Goal: Check status: Check status

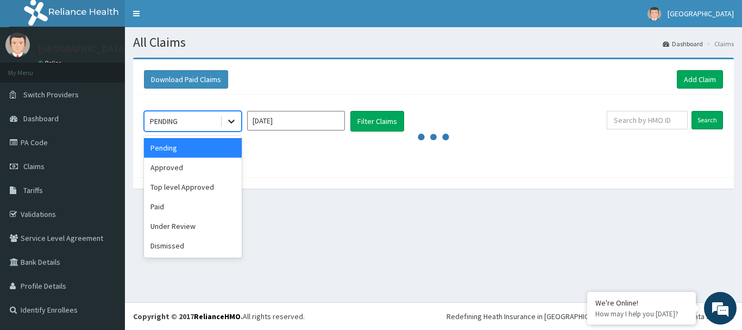
click at [231, 121] on icon at bounding box center [231, 121] width 11 height 11
click at [184, 211] on div "Paid" at bounding box center [193, 207] width 98 height 20
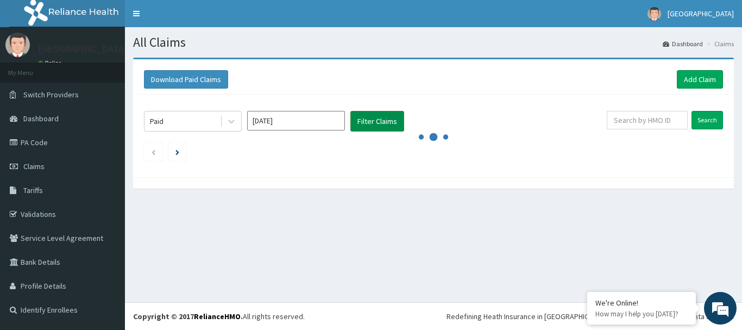
click at [372, 118] on button "Filter Claims" at bounding box center [378, 121] width 54 height 21
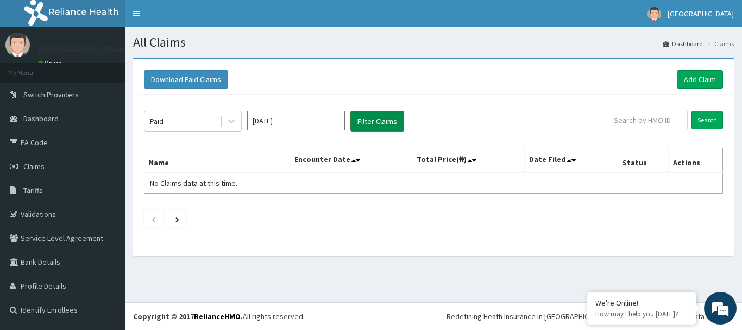
click at [372, 118] on button "Filter Claims" at bounding box center [378, 121] width 54 height 21
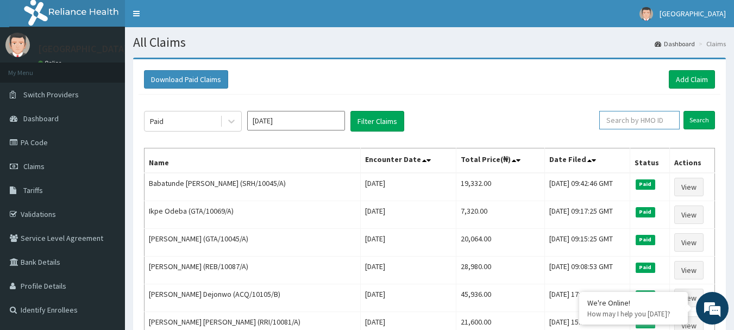
click at [646, 111] on input "text" at bounding box center [640, 120] width 80 height 18
paste input "NPF/10110/C"
type input "NPF/10110/C"
click at [710, 118] on input "Search" at bounding box center [700, 120] width 32 height 18
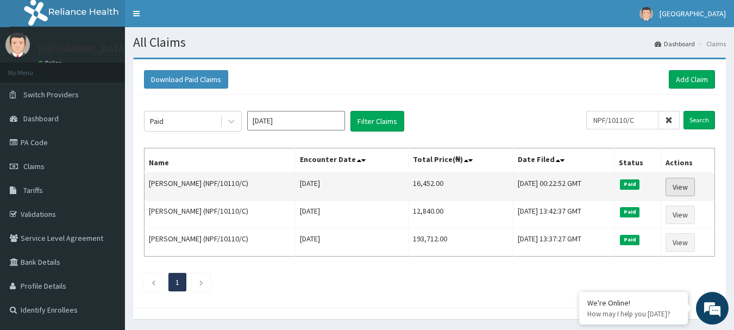
click at [685, 186] on link "View" at bounding box center [680, 187] width 29 height 18
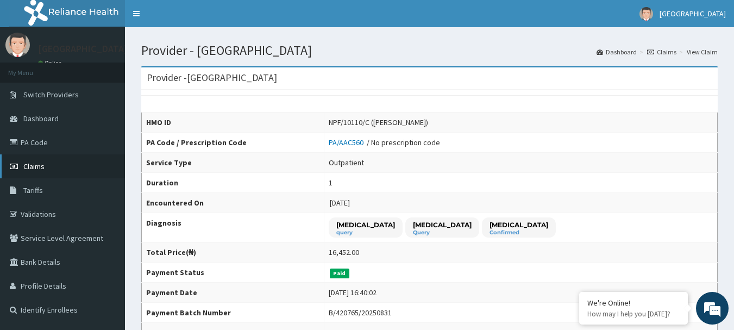
click at [28, 172] on link "Claims" at bounding box center [62, 166] width 125 height 24
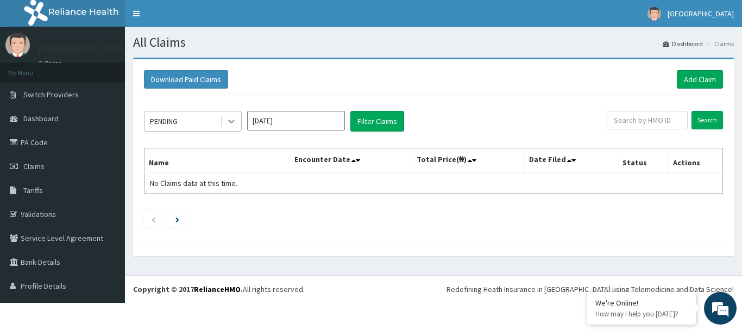
click at [232, 114] on div at bounding box center [232, 121] width 20 height 20
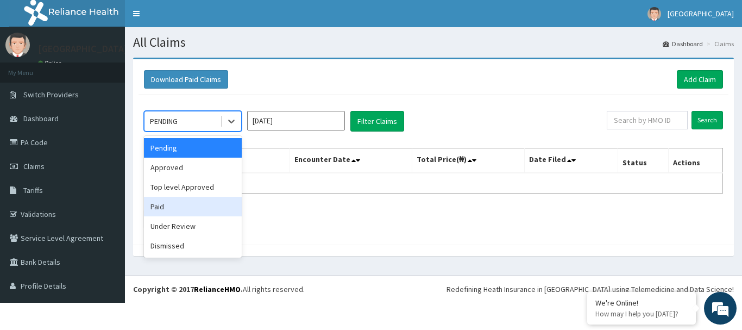
click at [174, 205] on div "Paid" at bounding box center [193, 207] width 98 height 20
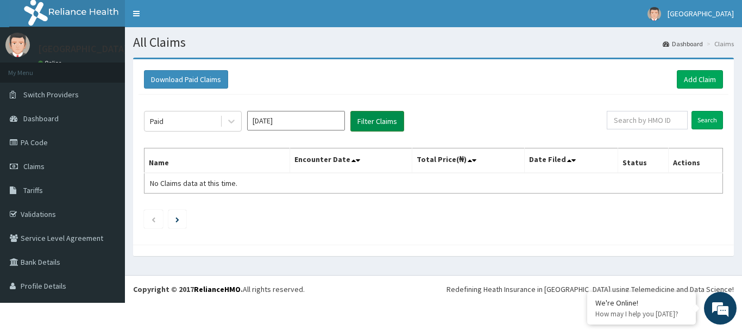
click at [368, 131] on button "Filter Claims" at bounding box center [378, 121] width 54 height 21
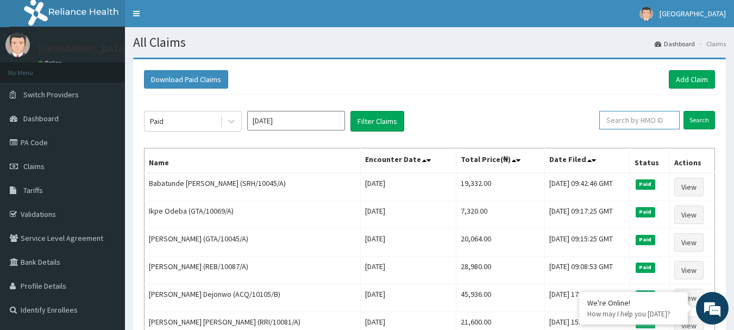
click at [647, 125] on input "text" at bounding box center [640, 120] width 80 height 18
paste input "PWC/10219/B"
type input "PWC/10219/B"
click at [705, 118] on input "Search" at bounding box center [700, 120] width 32 height 18
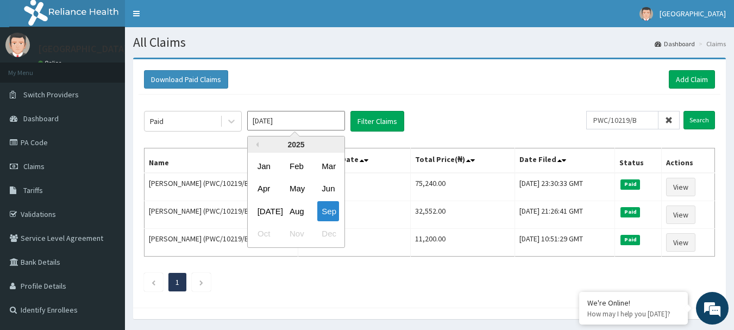
click at [335, 119] on input "[DATE]" at bounding box center [296, 121] width 98 height 20
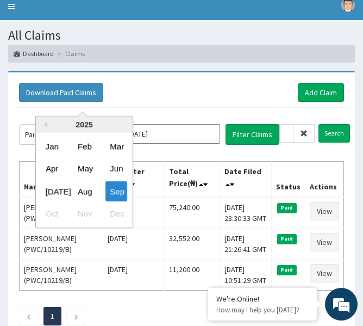
scroll to position [35, 0]
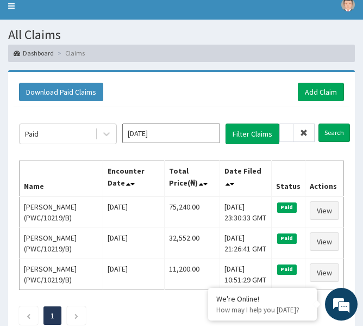
click at [263, 171] on th "Date Filed" at bounding box center [246, 178] width 52 height 36
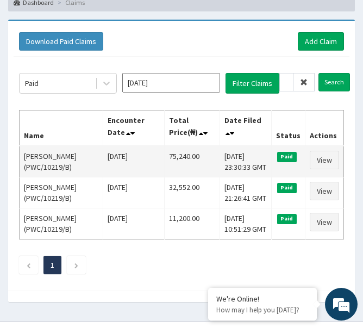
scroll to position [88, 0]
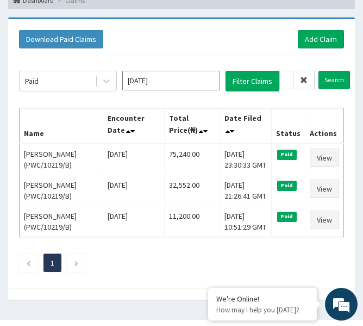
click at [307, 84] on icon at bounding box center [304, 80] width 8 height 8
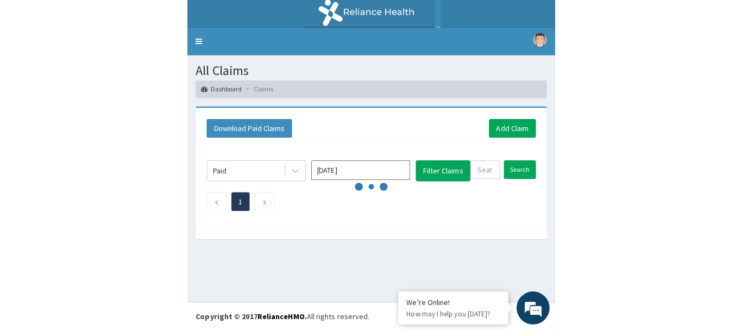
scroll to position [0, 0]
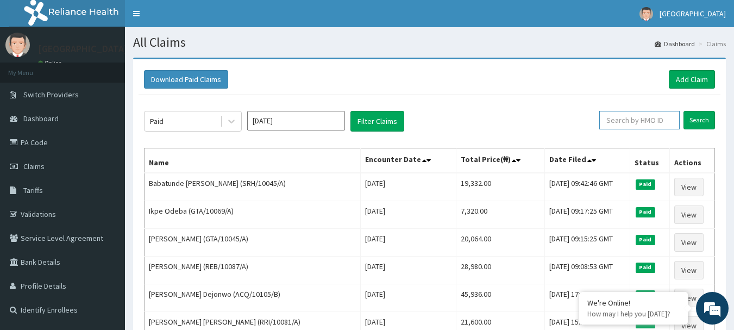
click at [627, 113] on input "text" at bounding box center [640, 120] width 80 height 18
paste input "RRI/10072/A"
type input "RRI/10072/A"
click at [705, 126] on input "Search" at bounding box center [700, 120] width 32 height 18
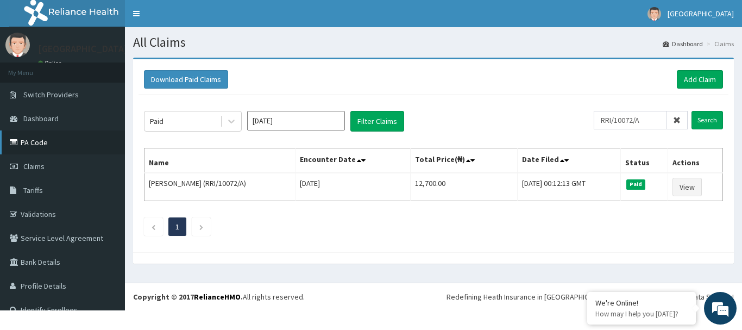
click at [91, 143] on link "PA Code" at bounding box center [62, 142] width 125 height 24
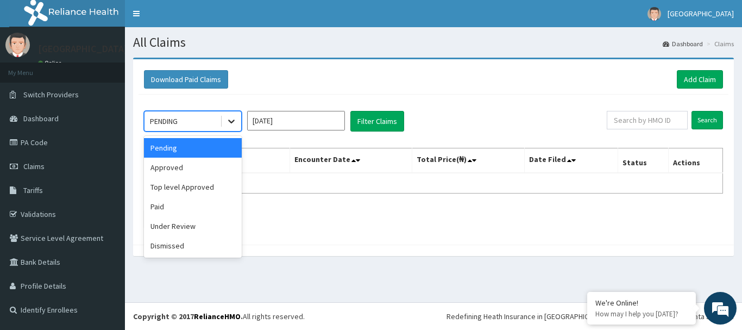
click at [230, 123] on icon at bounding box center [231, 121] width 11 height 11
click at [183, 202] on div "Paid" at bounding box center [193, 207] width 98 height 20
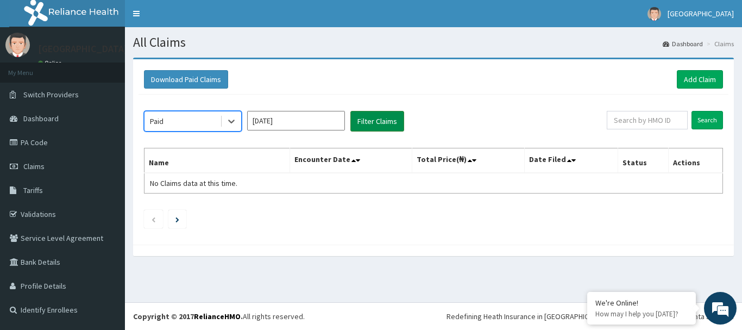
click at [371, 129] on button "Filter Claims" at bounding box center [378, 121] width 54 height 21
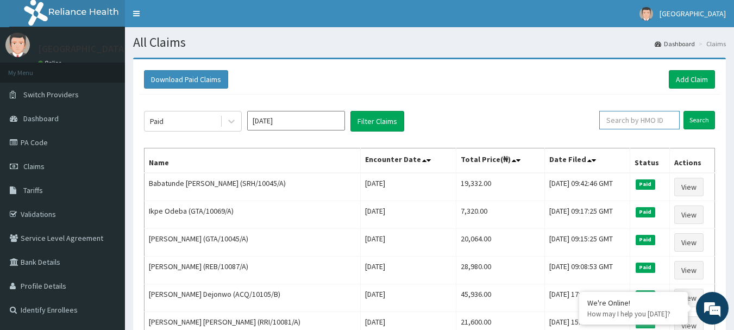
click at [663, 119] on input "text" at bounding box center [640, 120] width 80 height 18
paste input "WBS/10046/B"
type input "WBS/10046/B"
click at [700, 118] on input "Search" at bounding box center [700, 120] width 32 height 18
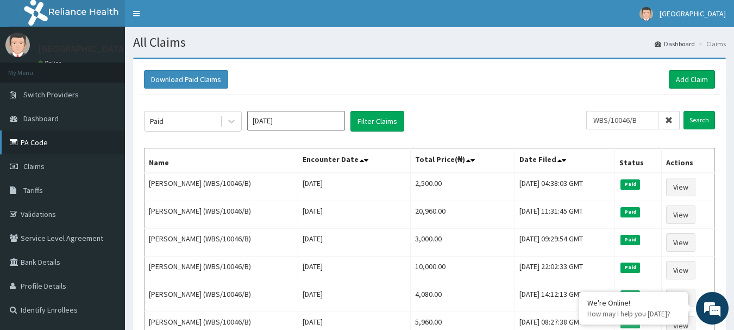
click at [46, 135] on link "PA Code" at bounding box center [62, 142] width 125 height 24
